Goal: Transaction & Acquisition: Purchase product/service

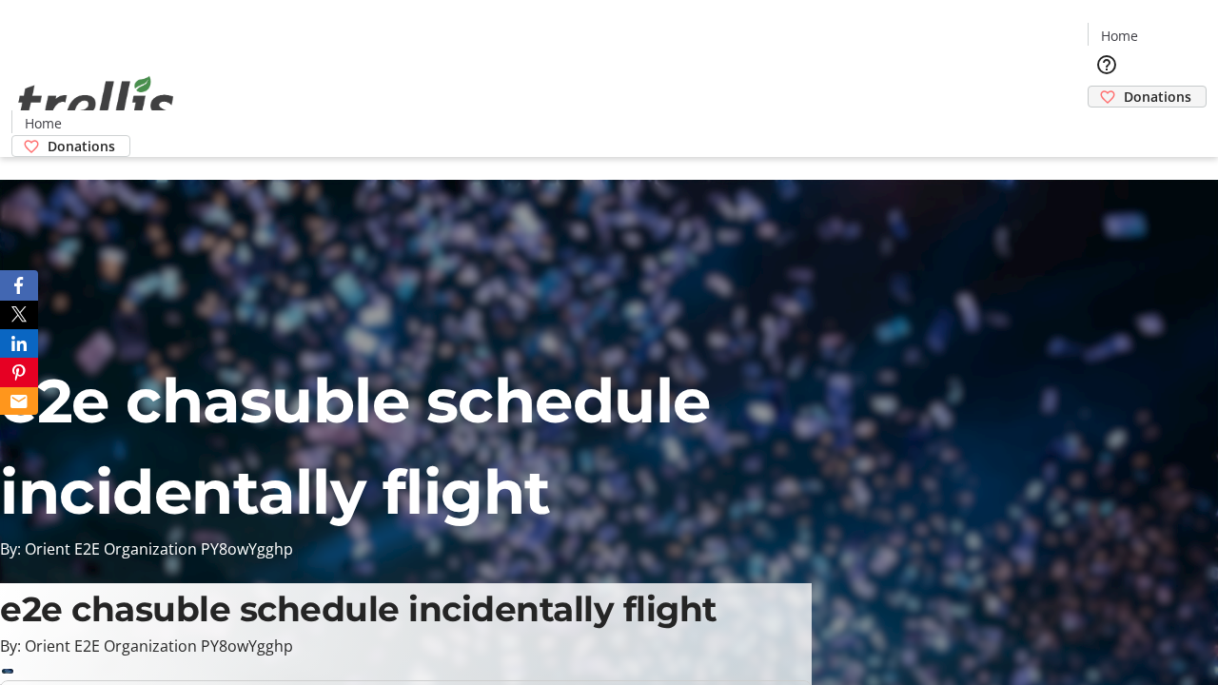
click at [1124, 87] on span "Donations" at bounding box center [1158, 97] width 68 height 20
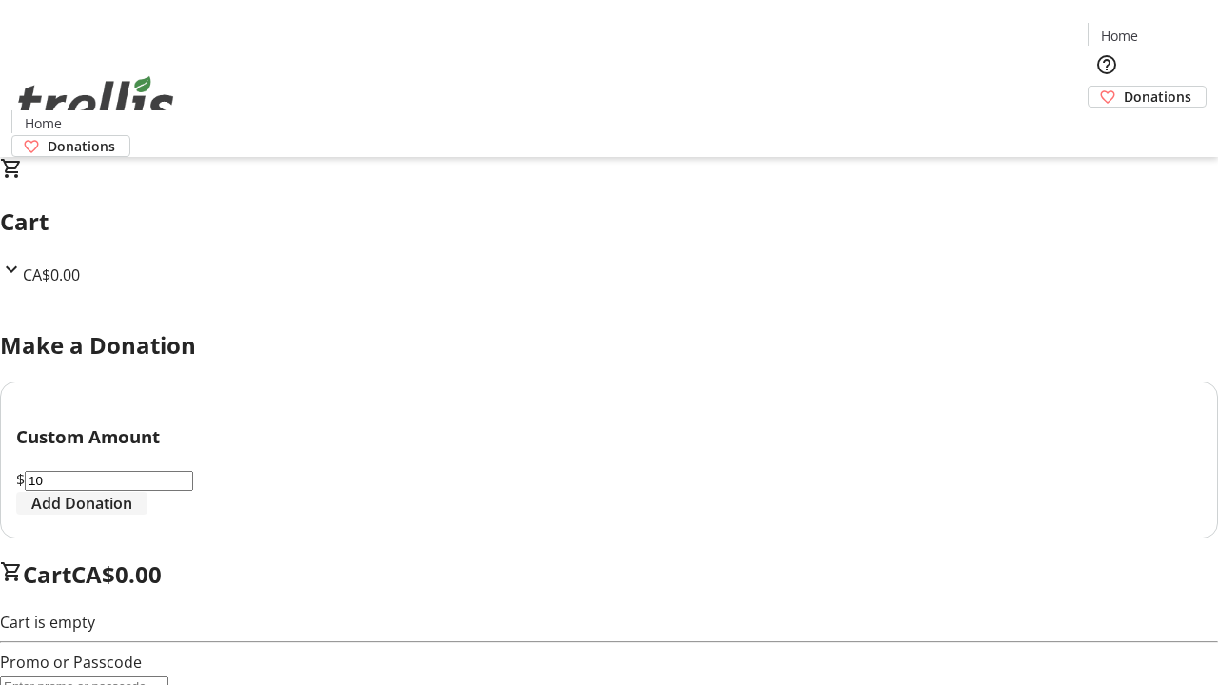
click at [132, 515] on span "Add Donation" at bounding box center [81, 503] width 101 height 23
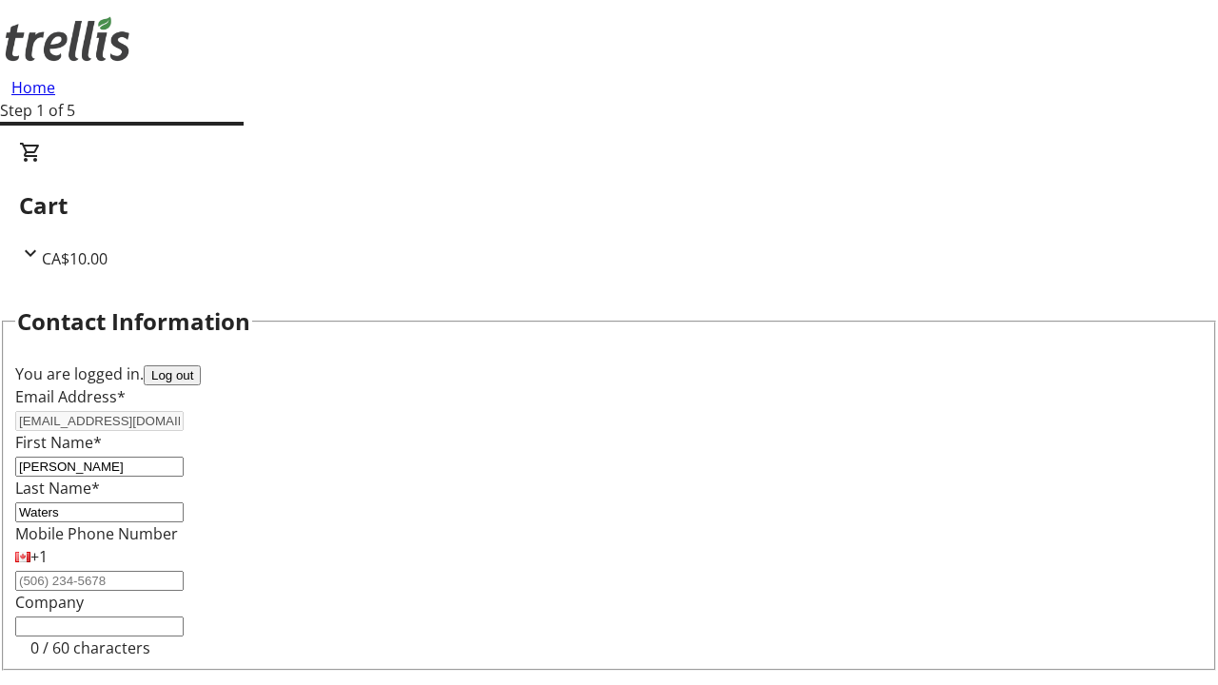
select select "CA"
type input "[STREET_ADDRESS][PERSON_NAME]"
type input "Kelowna"
select select "BC"
type input "Kelowna"
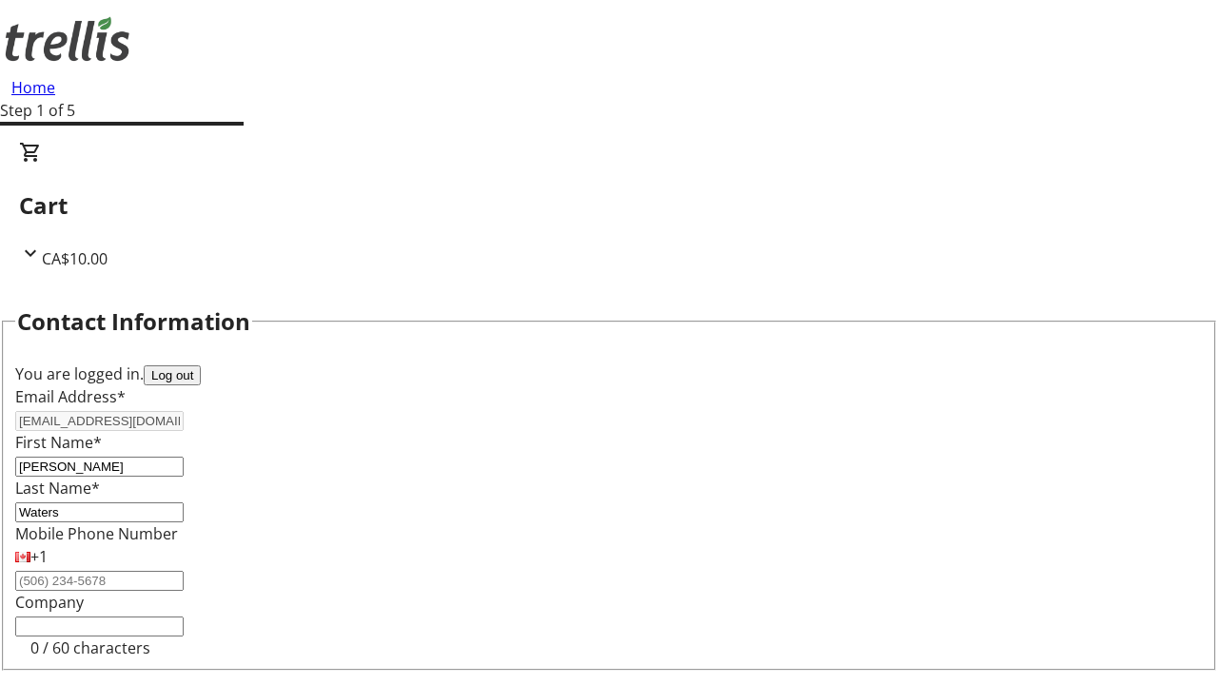
type input "V1Y 0C2"
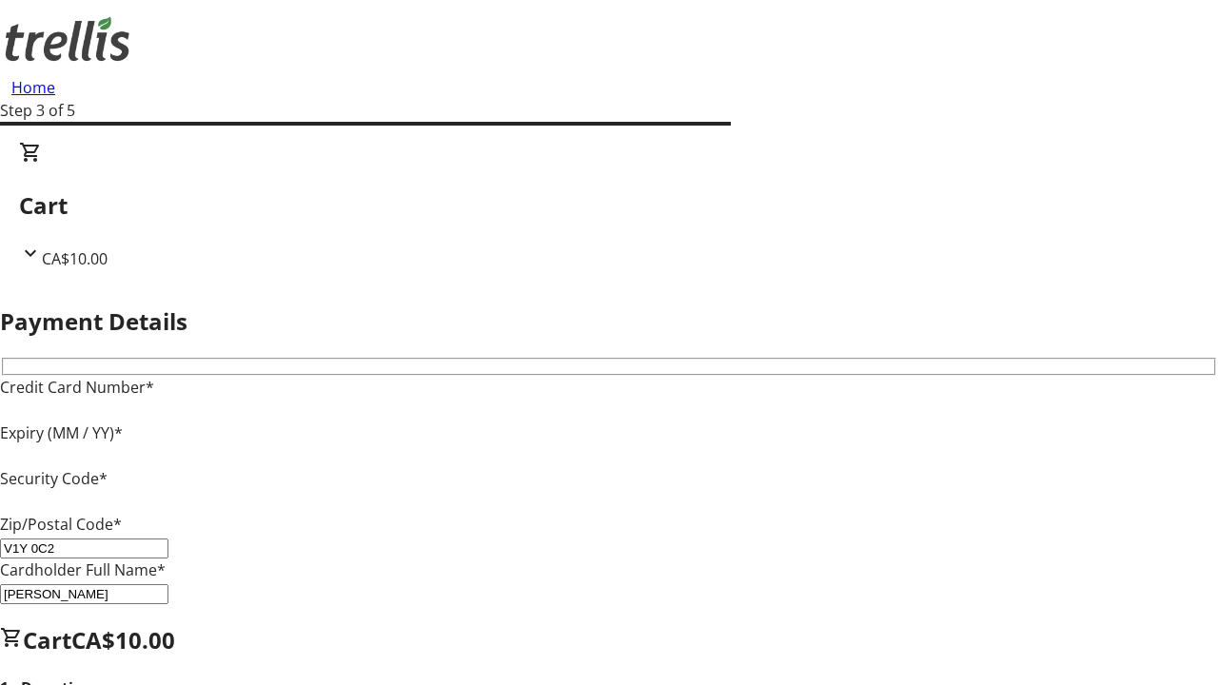
type input "V1Y 0C2"
